Goal: Task Accomplishment & Management: Manage account settings

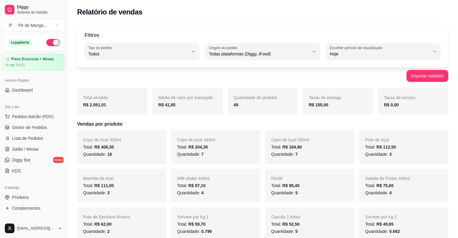
select select "ALL"
select select "0"
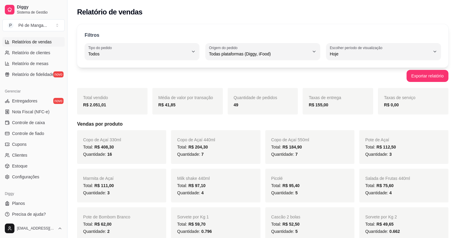
scroll to position [195, 0]
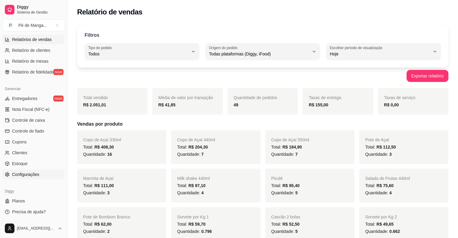
click at [37, 174] on span "Configurações" at bounding box center [25, 174] width 27 height 6
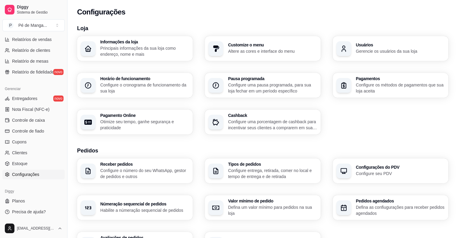
click at [254, 92] on p "Configure uma pausa programada, para sua loja fechar em um período específico" at bounding box center [272, 88] width 89 height 12
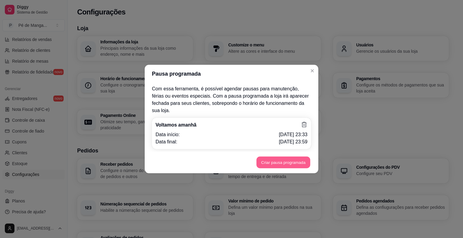
click at [292, 161] on button "Criar pausa programada" at bounding box center [283, 163] width 54 height 12
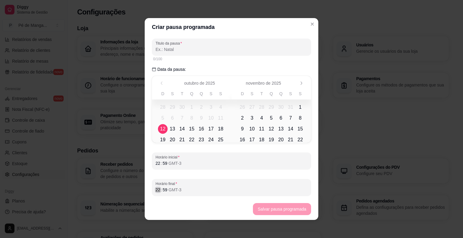
click at [157, 192] on div "22" at bounding box center [158, 190] width 6 height 6
click at [177, 49] on input "Titulo da pausa" at bounding box center [231, 49] width 152 height 6
type input "v"
type input "Voltamos amanhã"
click at [293, 216] on footer "Salvar pausa programada" at bounding box center [232, 209] width 174 height 22
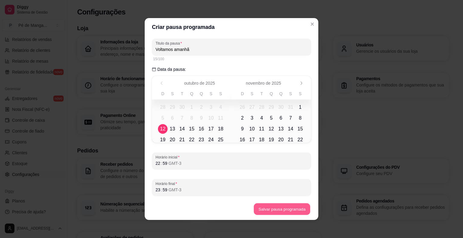
click at [293, 213] on button "Salvar pausa programada" at bounding box center [282, 209] width 56 height 12
